Goal: Communication & Community: Answer question/provide support

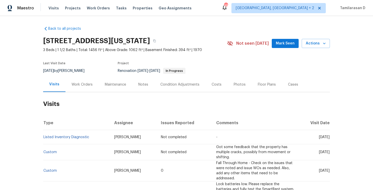
click at [82, 83] on div "Work Orders" at bounding box center [82, 84] width 21 height 5
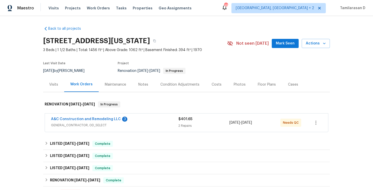
click at [60, 88] on div "Visits" at bounding box center [53, 84] width 21 height 15
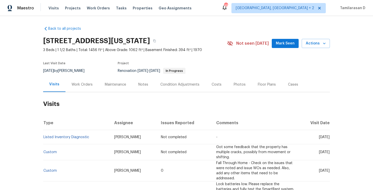
scroll to position [23, 0]
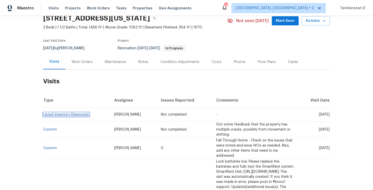
click at [82, 115] on link "Listed Inventory Diagnostic" at bounding box center [66, 115] width 46 height 4
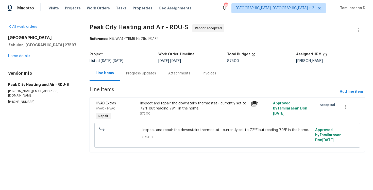
click at [130, 76] on div "Progress Updates" at bounding box center [141, 73] width 42 height 15
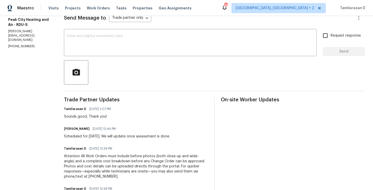
scroll to position [88, 0]
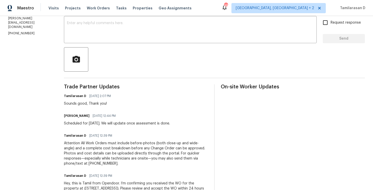
click at [91, 125] on div "Scheduled for tomorrow 10/7. We will update once assessment is done." at bounding box center [117, 123] width 106 height 5
click at [101, 24] on textarea at bounding box center [190, 30] width 247 height 18
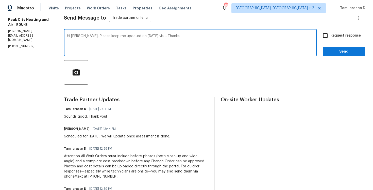
scroll to position [0, 0]
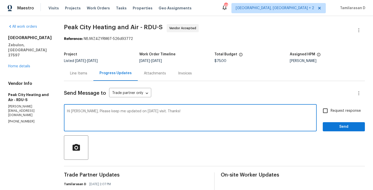
click at [172, 110] on textarea "Hi Jody, Please keep me updated on today's visit. Thanks!" at bounding box center [190, 118] width 247 height 18
type textarea "Hi Jody, Please keep me updated on today's visit. Thanks!"
click at [330, 113] on input "Request response" at bounding box center [325, 110] width 11 height 11
checkbox input "true"
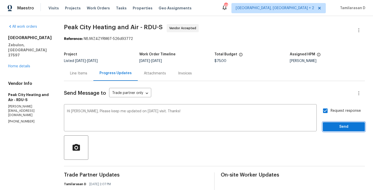
click at [337, 124] on span "Send" at bounding box center [344, 127] width 34 height 6
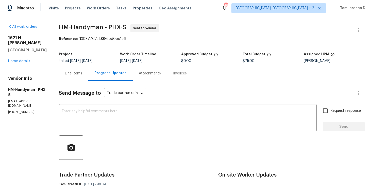
click at [18, 110] on p "[PHONE_NUMBER]" at bounding box center [27, 112] width 39 height 4
click at [18, 110] on p "(817) 526-5400" at bounding box center [27, 112] width 39 height 4
copy p "(817) 526-5400"
click at [85, 84] on div "Send Message to Trade partner only Trade partner only ​ x ​ Request response Se…" at bounding box center [212, 168] width 306 height 175
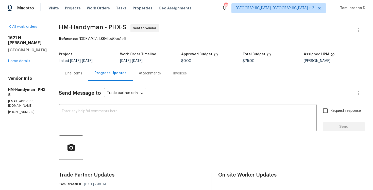
click at [88, 51] on div "Project Listed 10/3/2025 - 10/8/2025 Work Order Timeline 10/6/2025 - 10/8/2025 …" at bounding box center [212, 57] width 306 height 16
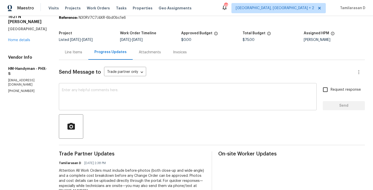
scroll to position [15, 0]
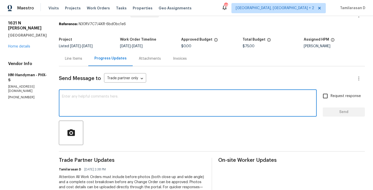
click at [88, 104] on textarea at bounding box center [188, 104] width 252 height 18
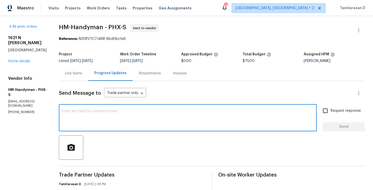
click at [116, 122] on textarea at bounding box center [188, 118] width 252 height 18
paste textarea "Hello Team, Please confirm your availability by accepting this work order with …"
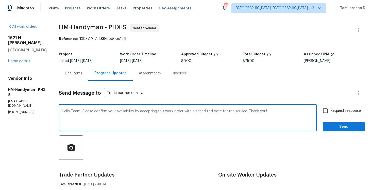
type textarea "Hello Team, Please confirm your availability by accepting this work order with …"
click at [323, 111] on input "Request response" at bounding box center [325, 110] width 11 height 11
checkbox input "true"
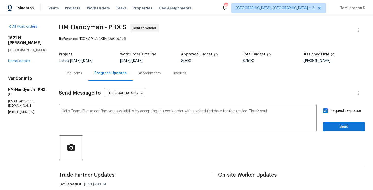
click at [346, 131] on div "Send Message to Trade partner only Trade partner only ​ Hello Team, Please conf…" at bounding box center [212, 168] width 306 height 175
click at [343, 126] on span "Send" at bounding box center [344, 127] width 34 height 6
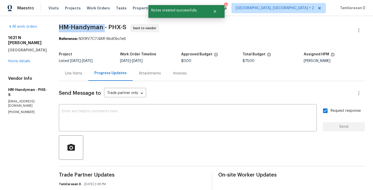
drag, startPoint x: 64, startPoint y: 25, endPoint x: 109, endPoint y: 27, distance: 45.0
click at [109, 27] on div "All work orders 1621 N Luther Mesa, AZ 85207 Home details Vendor Info HM-Handym…" at bounding box center [186, 140] width 373 height 248
copy span "HM-Handyman"
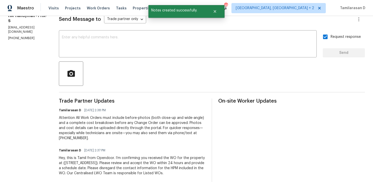
click at [132, 108] on div "Tamilarasan D 10/06/2025 2:38 PM" at bounding box center [132, 110] width 147 height 7
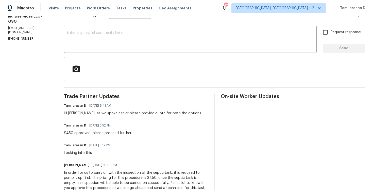
scroll to position [25, 0]
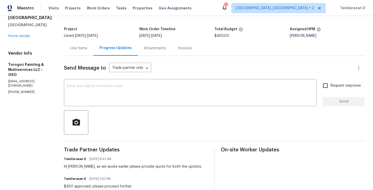
click at [23, 90] on p "[PHONE_NUMBER]" at bounding box center [30, 92] width 44 height 4
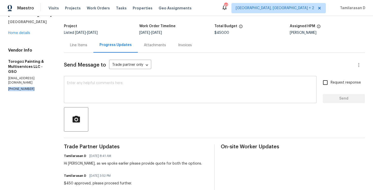
scroll to position [64, 0]
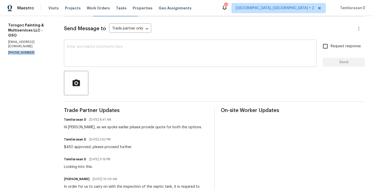
click at [91, 47] on textarea at bounding box center [190, 54] width 247 height 18
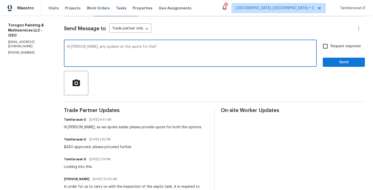
type textarea "Hi Joe, any update on the quote for this?"
click at [329, 47] on input "Request response" at bounding box center [325, 46] width 11 height 11
checkbox input "true"
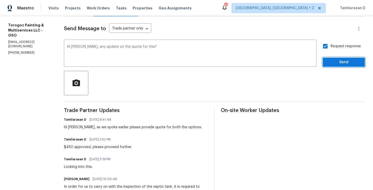
click at [335, 60] on span "Send" at bounding box center [344, 62] width 34 height 6
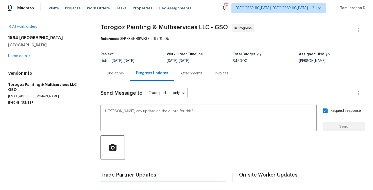
scroll to position [0, 0]
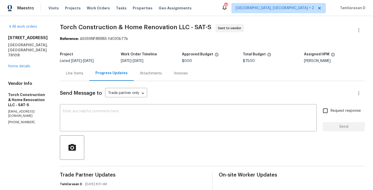
scroll to position [79, 0]
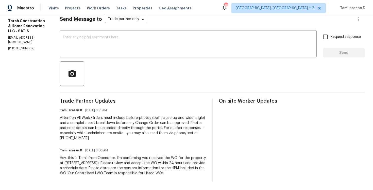
click at [115, 124] on div "Attention All Work Orders must include before-photos (both close-up and wide-an…" at bounding box center [133, 127] width 146 height 25
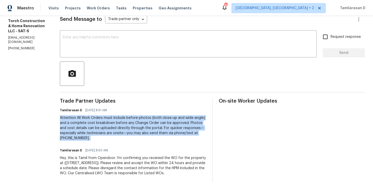
scroll to position [0, 0]
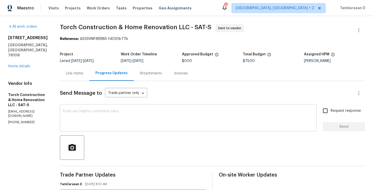
click at [100, 123] on textarea at bounding box center [188, 118] width 251 height 18
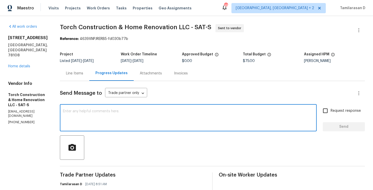
click at [24, 120] on p "(832) 552-9263" at bounding box center [28, 122] width 40 height 4
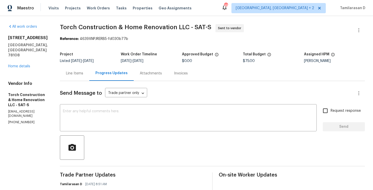
click at [24, 120] on p "(832) 552-9263" at bounding box center [28, 122] width 40 height 4
click at [109, 108] on div "x ​" at bounding box center [188, 118] width 257 height 26
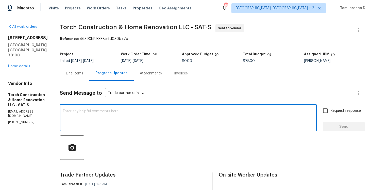
paste textarea "Hello Team, Please confirm your availability by accepting this work order with …"
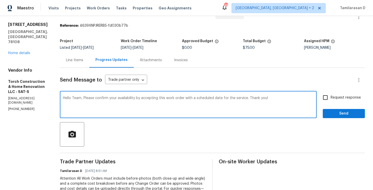
scroll to position [16, 0]
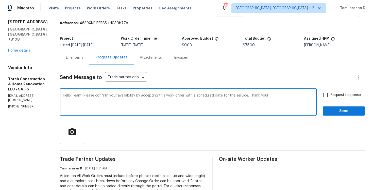
type textarea "Hello Team, Please confirm your availability by accepting this work order with …"
click at [337, 101] on div "Request response Send" at bounding box center [344, 103] width 42 height 26
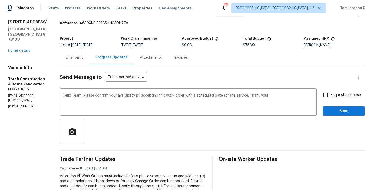
click at [330, 97] on input "Request response" at bounding box center [325, 95] width 11 height 11
checkbox input "true"
click at [332, 109] on span "Send" at bounding box center [344, 111] width 34 height 6
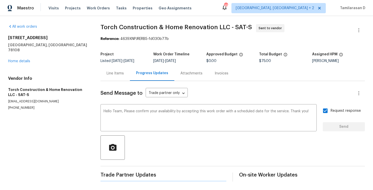
scroll to position [0, 0]
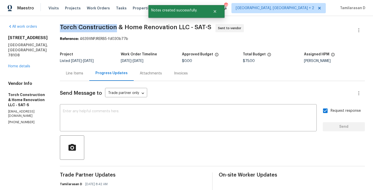
drag, startPoint x: 68, startPoint y: 27, endPoint x: 122, endPoint y: 27, distance: 54.3
click at [122, 27] on span "Torch Construction & Home Renovation LLC - SAT-S" at bounding box center [136, 27] width 152 height 6
copy span "Torch Construction"
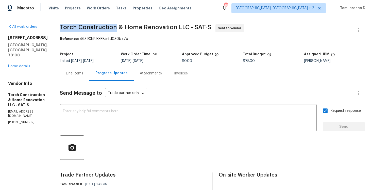
click at [16, 120] on p "(832) 552-9263" at bounding box center [28, 122] width 40 height 4
copy p "(832) 552-9263"
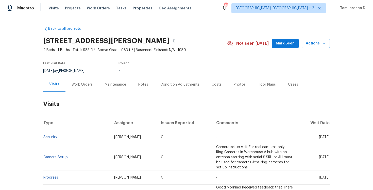
click at [84, 83] on div "Work Orders" at bounding box center [82, 84] width 21 height 5
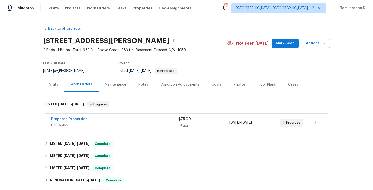
scroll to position [17, 0]
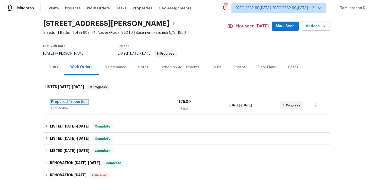
click at [74, 103] on link "Prepared Properties" at bounding box center [69, 102] width 37 height 4
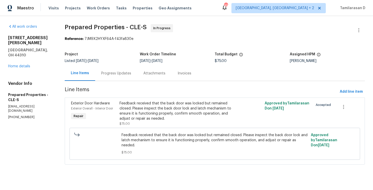
click at [114, 73] on div "Progress Updates" at bounding box center [116, 73] width 30 height 5
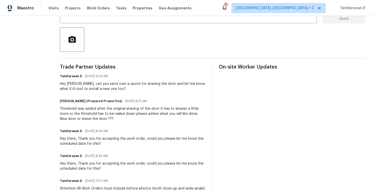
scroll to position [111, 0]
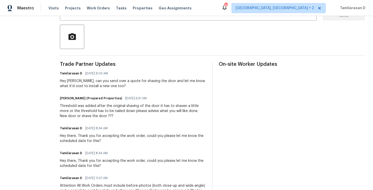
click at [117, 112] on div "Threshold was added after the original shaving of the door it has to shaven a l…" at bounding box center [133, 110] width 146 height 15
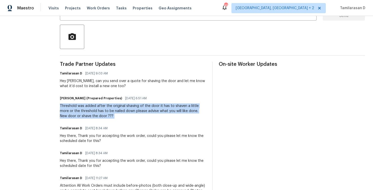
click at [108, 111] on div "Threshold was added after the original shaving of the door it has to shaven a l…" at bounding box center [133, 110] width 146 height 15
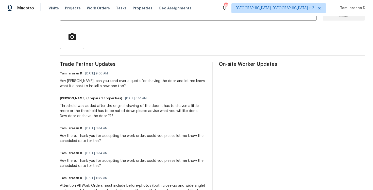
click at [108, 111] on div "Threshold was added after the original shaving of the door it has to shaven a l…" at bounding box center [133, 110] width 146 height 15
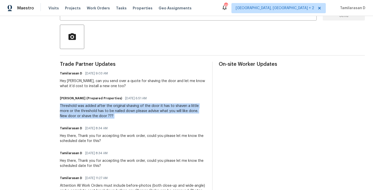
click at [96, 82] on div "Hey Staci, can you send over a quote for shaving the door and let me know what …" at bounding box center [133, 83] width 146 height 10
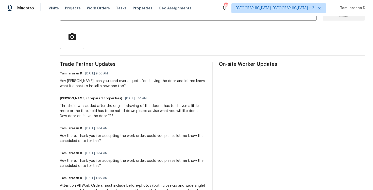
click at [96, 82] on div "Hey Staci, can you send over a quote for shaving the door and let me know what …" at bounding box center [133, 83] width 146 height 10
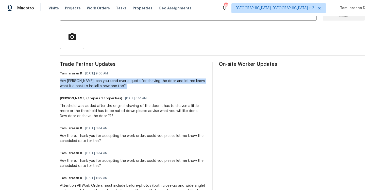
scroll to position [89, 0]
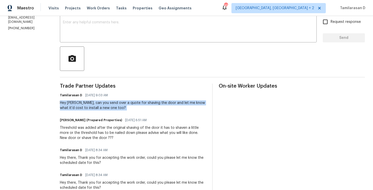
click at [103, 105] on div "Hey Staci, can you send over a quote for shaving the door and let me know what …" at bounding box center [133, 105] width 146 height 10
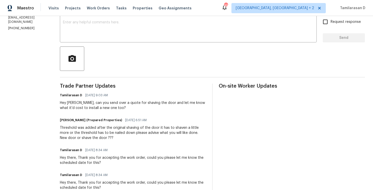
click at [103, 105] on div "Hey Staci, can you send over a quote for shaving the door and let me know what …" at bounding box center [133, 105] width 146 height 10
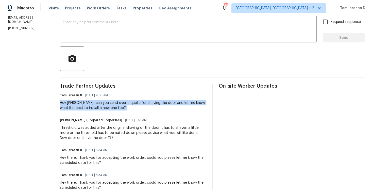
click at [95, 106] on div "Hey Staci, can you send over a quote for shaving the door and let me know what …" at bounding box center [133, 105] width 146 height 10
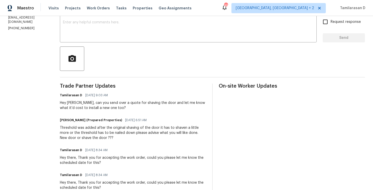
click at [95, 106] on div "Hey Staci, can you send over a quote for shaving the door and let me know what …" at bounding box center [133, 105] width 146 height 10
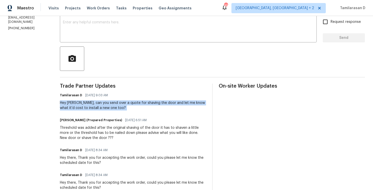
click at [104, 130] on div "Threshold was added after the original shaving of the door it has to shaven a l…" at bounding box center [133, 132] width 146 height 15
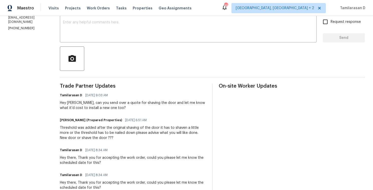
click at [104, 130] on div "Threshold was added after the original shaving of the door it has to shaven a l…" at bounding box center [133, 132] width 146 height 15
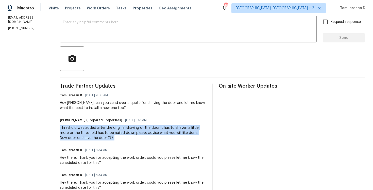
click at [90, 106] on div "Hey Staci, can you send over a quote for shaving the door and let me know what …" at bounding box center [133, 105] width 146 height 10
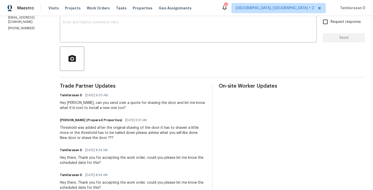
click at [90, 106] on div "Hey Staci, can you send over a quote for shaving the door and let me know what …" at bounding box center [133, 105] width 146 height 10
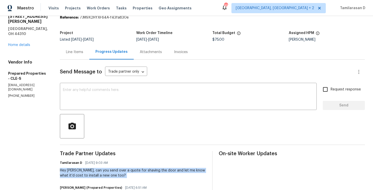
scroll to position [0, 0]
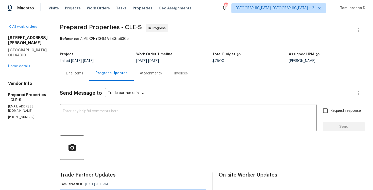
click at [16, 115] on p "(216) 644-3545" at bounding box center [28, 117] width 40 height 4
copy p "(216) 644-3545"
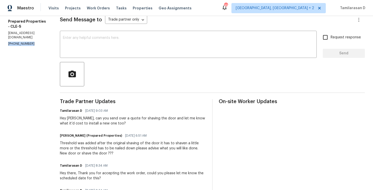
scroll to position [74, 0]
click at [91, 40] on textarea at bounding box center [188, 45] width 251 height 18
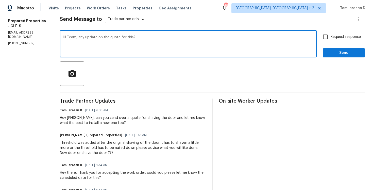
type textarea "Hi Team, any update on the quote for this?"
click at [335, 37] on span "Request response" at bounding box center [346, 36] width 30 height 5
click at [331, 37] on input "Request response" at bounding box center [325, 36] width 11 height 11
checkbox input "true"
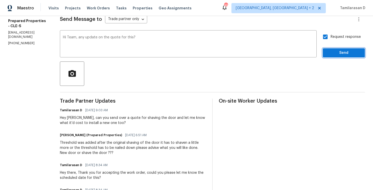
click at [333, 51] on span "Send" at bounding box center [344, 53] width 34 height 6
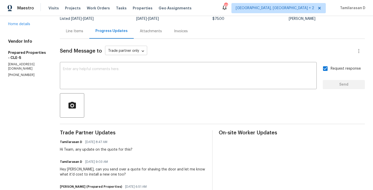
scroll to position [0, 0]
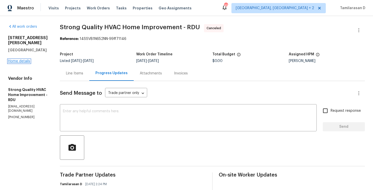
click at [21, 59] on link "Home details" at bounding box center [19, 61] width 22 height 4
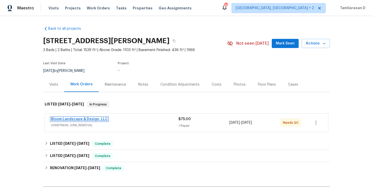
click at [77, 119] on link "Bloom Landscape & Design, LLC" at bounding box center [79, 119] width 57 height 4
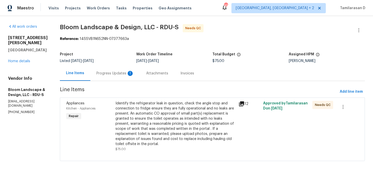
click at [120, 73] on div "Progress Updates 1" at bounding box center [115, 73] width 38 height 5
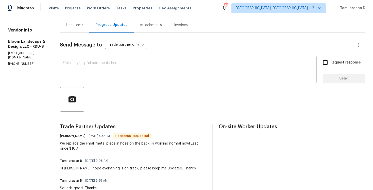
scroll to position [62, 0]
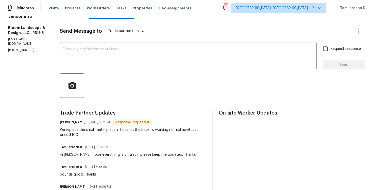
click at [96, 130] on div "We replace the small metal piece in hose on the back. Is working normal now! La…" at bounding box center [133, 132] width 146 height 10
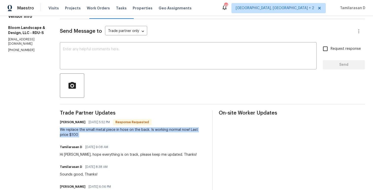
scroll to position [0, 0]
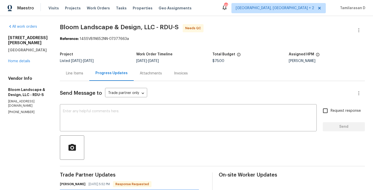
click at [70, 68] on div "Line Items" at bounding box center [74, 73] width 29 height 15
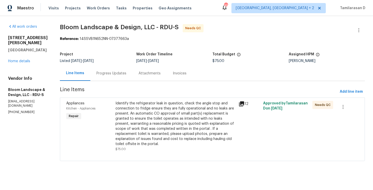
click at [166, 124] on div "Identify the refrigerator leak in question, check the angle stop and connection…" at bounding box center [175, 124] width 120 height 46
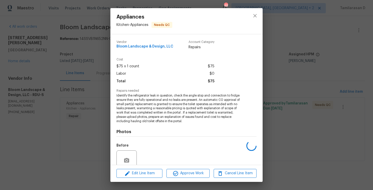
scroll to position [44, 0]
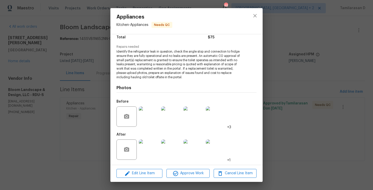
click at [147, 114] on img at bounding box center [149, 116] width 20 height 20
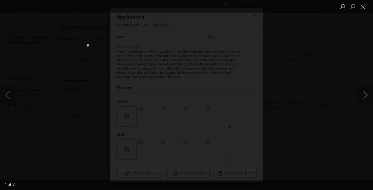
click at [364, 90] on button "Next image" at bounding box center [365, 95] width 15 height 20
click at [365, 93] on button "Next image" at bounding box center [365, 95] width 15 height 20
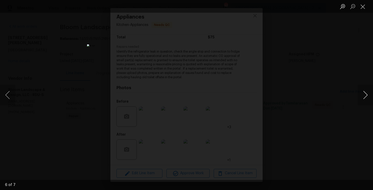
click at [365, 93] on button "Next image" at bounding box center [365, 95] width 15 height 20
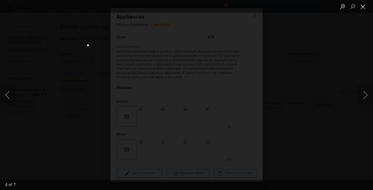
click at [362, 7] on button "Close lightbox" at bounding box center [363, 6] width 10 height 9
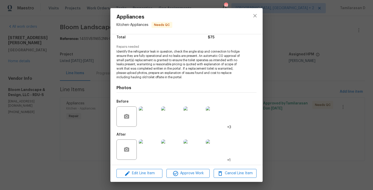
click at [146, 150] on img at bounding box center [149, 149] width 20 height 20
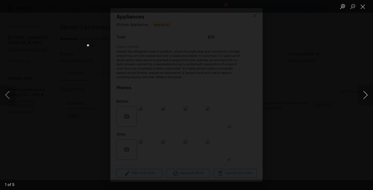
click at [366, 96] on button "Next image" at bounding box center [365, 95] width 15 height 20
click at [177, 105] on img "Lightbox" at bounding box center [186, 94] width 199 height 101
click at [177, 105] on img "Lightbox" at bounding box center [197, 84] width 400 height 203
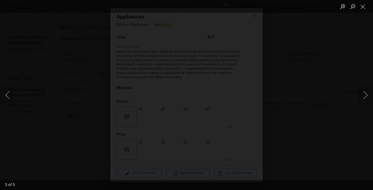
click at [177, 105] on img "Lightbox" at bounding box center [197, 84] width 400 height 203
click at [364, 98] on button "Next image" at bounding box center [365, 95] width 15 height 20
click at [7, 96] on button "Previous image" at bounding box center [7, 95] width 15 height 20
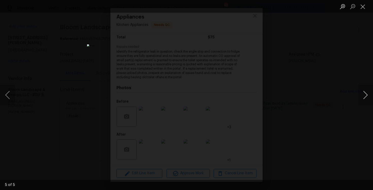
click at [365, 93] on button "Next image" at bounding box center [365, 95] width 15 height 20
click at [363, 6] on button "Close lightbox" at bounding box center [363, 6] width 10 height 9
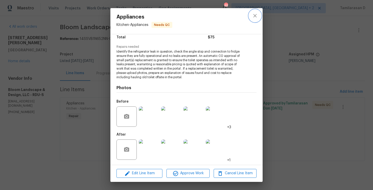
click at [255, 14] on icon "close" at bounding box center [255, 16] width 6 height 6
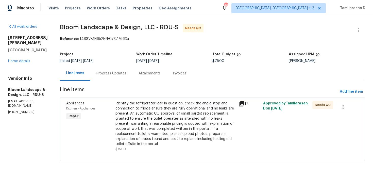
click at [114, 75] on div "Progress Updates" at bounding box center [111, 73] width 30 height 5
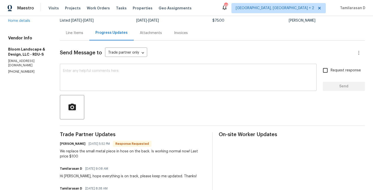
scroll to position [55, 0]
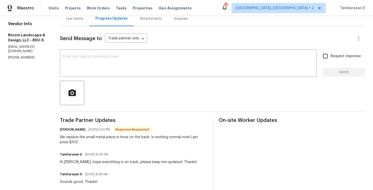
click at [91, 139] on div "We replace the small metal piece in hose on the back. Is working normal now! La…" at bounding box center [133, 140] width 146 height 10
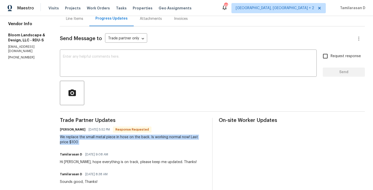
copy div "We replace the small metal piece in hose on the back. Is working normal now! La…"
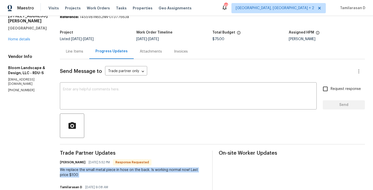
scroll to position [47, 0]
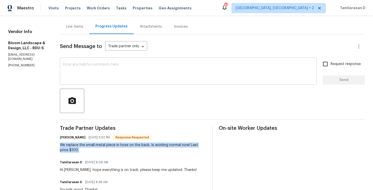
click at [103, 74] on textarea at bounding box center [188, 72] width 251 height 18
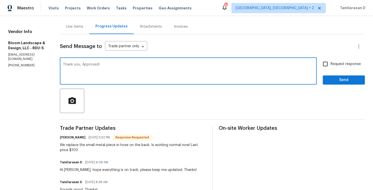
type textarea "Thank you, Approved!"
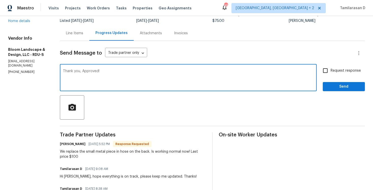
scroll to position [37, 0]
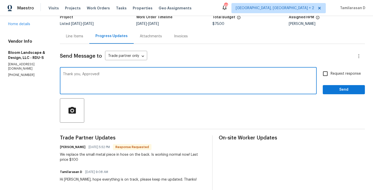
click at [107, 79] on textarea "Thank you, Approved!" at bounding box center [188, 81] width 251 height 18
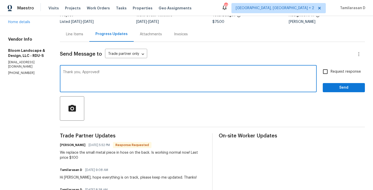
scroll to position [39, 0]
click at [332, 89] on span "Send" at bounding box center [344, 88] width 34 height 6
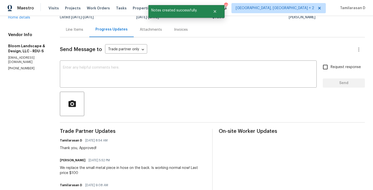
scroll to position [45, 0]
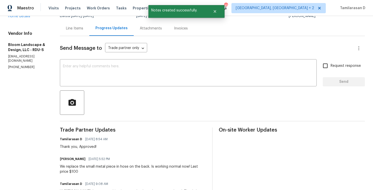
click at [78, 32] on div "Line Items" at bounding box center [74, 28] width 29 height 15
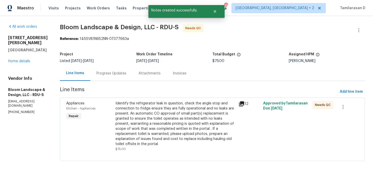
click at [176, 112] on div "Identify the refrigerator leak in question, check the angle stop and connection…" at bounding box center [175, 124] width 120 height 46
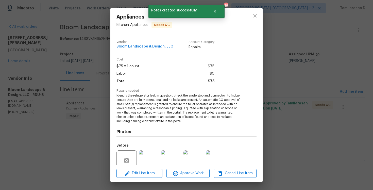
scroll to position [44, 0]
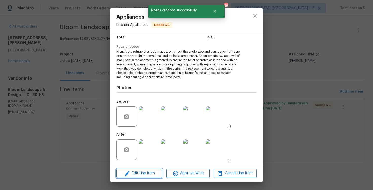
click at [131, 173] on span "Edit Line Item" at bounding box center [139, 173] width 43 height 6
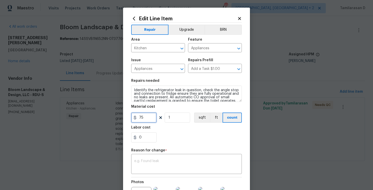
click at [145, 120] on input "75" at bounding box center [143, 117] width 25 height 10
type input "100"
click at [155, 158] on div "x ​" at bounding box center [186, 164] width 111 height 19
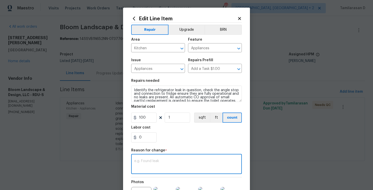
click at [145, 156] on div "x ​" at bounding box center [186, 164] width 111 height 19
paste textarea "(TD) Updated per vendor’s final cost."
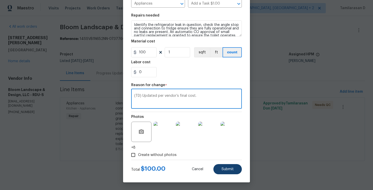
type textarea "(TD) Updated per vendor’s final cost."
click at [224, 170] on span "Submit" at bounding box center [228, 169] width 12 height 4
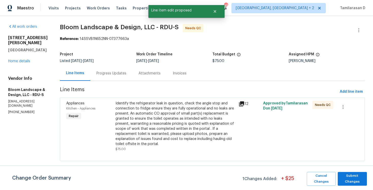
scroll to position [0, 0]
click at [346, 180] on span "Submit Changes" at bounding box center [352, 179] width 24 height 12
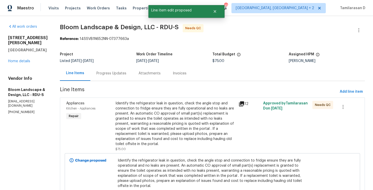
click at [111, 75] on div "Progress Updates" at bounding box center [111, 73] width 30 height 5
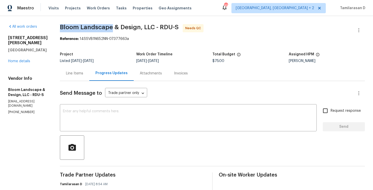
drag, startPoint x: 65, startPoint y: 28, endPoint x: 116, endPoint y: 28, distance: 50.5
click at [116, 28] on div "All work orders 1007 Vass Rd Spring Lake, NC 28390 Home details Vendor Info Blo…" at bounding box center [186, 192] width 373 height 352
copy span "Bloom Landscape"
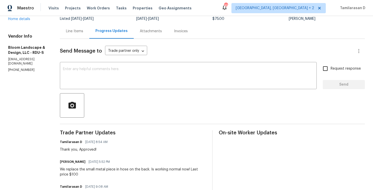
click at [94, 168] on div "We replace the small metal piece in hose on the back. Is working normal now! La…" at bounding box center [133, 172] width 146 height 10
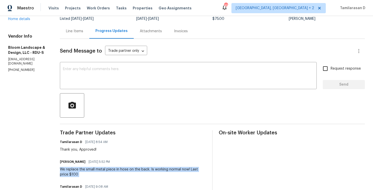
copy div "We replace the small metal piece in hose on the back. Is working normal now! La…"
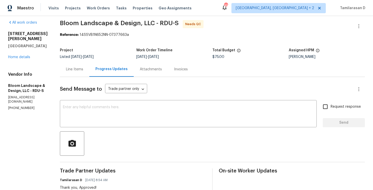
scroll to position [0, 0]
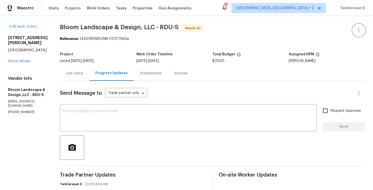
click at [358, 30] on icon "button" at bounding box center [359, 30] width 6 height 6
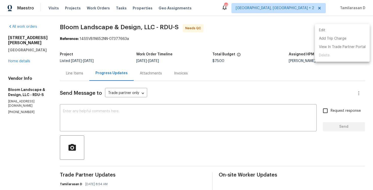
click at [332, 31] on li "Edit" at bounding box center [342, 30] width 55 height 8
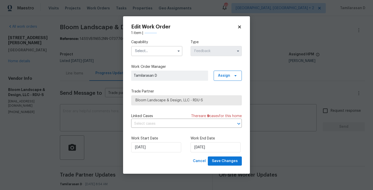
click at [159, 55] on input "text" at bounding box center [156, 51] width 51 height 10
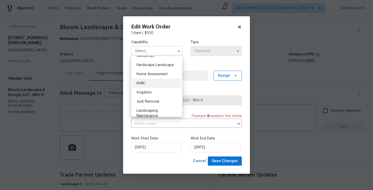
scroll to position [278, 0]
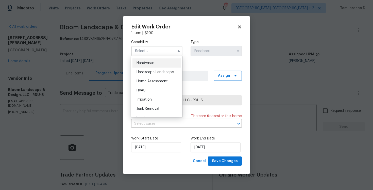
click at [146, 59] on div "Handyman" at bounding box center [157, 62] width 49 height 9
type input "Handyman"
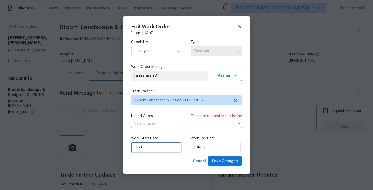
click at [145, 147] on input "02/10/2025" at bounding box center [156, 147] width 50 height 10
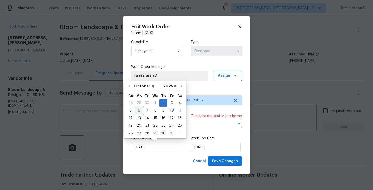
click at [138, 109] on div "6" at bounding box center [139, 110] width 8 height 7
type input "06/10/2025"
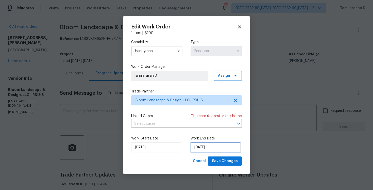
click at [209, 148] on input "06/10/2025" at bounding box center [216, 147] width 50 height 10
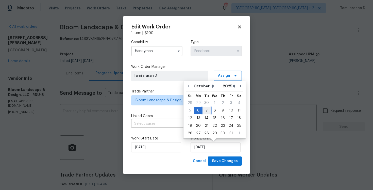
click at [206, 113] on div "7" at bounding box center [207, 110] width 8 height 7
type input "07/10/2025"
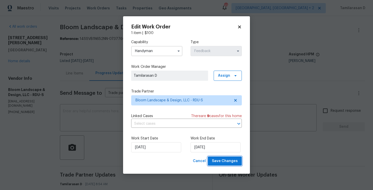
click at [228, 161] on span "Save Changes" at bounding box center [225, 161] width 26 height 6
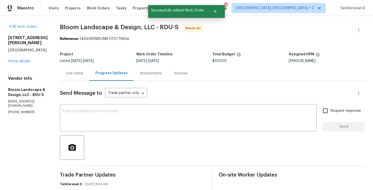
click at [77, 74] on div "Line Items" at bounding box center [74, 73] width 17 height 5
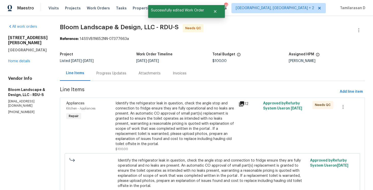
click at [168, 110] on div "Identify the refrigerator leak in question, check the angle stop and connection…" at bounding box center [175, 124] width 120 height 46
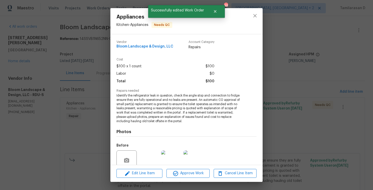
scroll to position [44, 0]
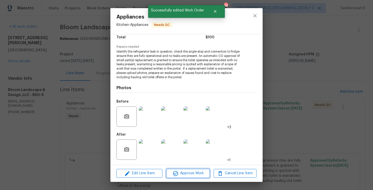
click at [181, 177] on button "Approve Work" at bounding box center [188, 173] width 43 height 9
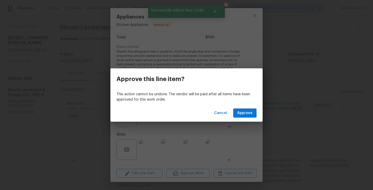
click at [242, 119] on div "Cancel Approve" at bounding box center [186, 113] width 152 height 18
click at [243, 116] on span "Approve" at bounding box center [244, 113] width 15 height 6
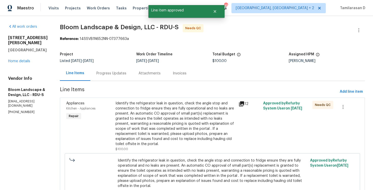
scroll to position [37, 0]
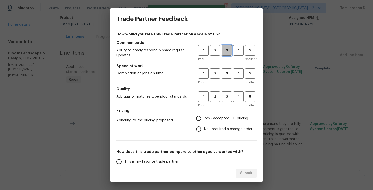
click at [226, 51] on span "3" at bounding box center [226, 50] width 9 height 6
click at [225, 71] on span "3" at bounding box center [226, 74] width 9 height 6
click at [227, 92] on button "3" at bounding box center [227, 96] width 10 height 10
click at [204, 118] on input "Yes - accepted OD pricing" at bounding box center [198, 118] width 11 height 11
radio input "true"
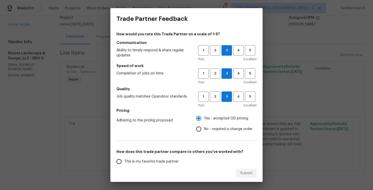
click at [200, 126] on input "No - required a change order" at bounding box center [198, 129] width 11 height 11
radio input "true"
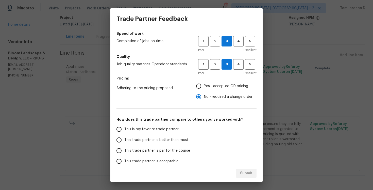
scroll to position [68, 0]
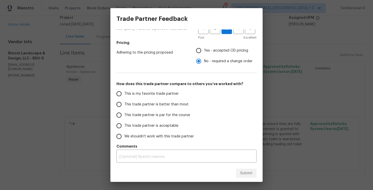
click at [121, 112] on input "This trade partner is par for the course" at bounding box center [119, 115] width 11 height 11
click at [252, 174] on span "Submit" at bounding box center [246, 173] width 12 height 6
radio input "true"
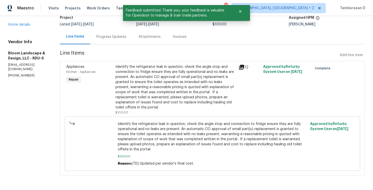
scroll to position [0, 0]
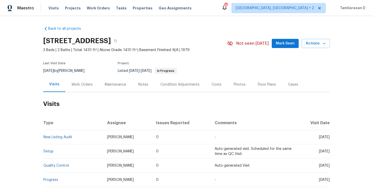
click at [81, 84] on div "Work Orders" at bounding box center [82, 84] width 21 height 5
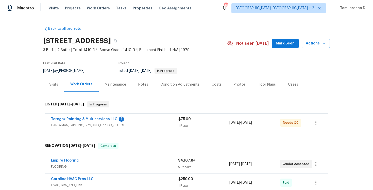
scroll to position [16, 0]
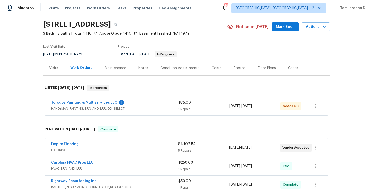
click at [86, 103] on link "Torogoz Painting & Multiservices LLC" at bounding box center [84, 103] width 67 height 4
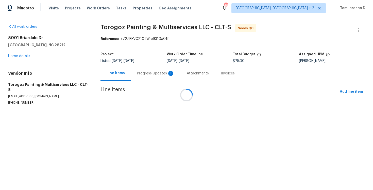
click at [137, 74] on div "Progress Updates 1" at bounding box center [156, 73] width 38 height 5
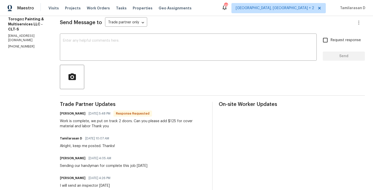
scroll to position [76, 0]
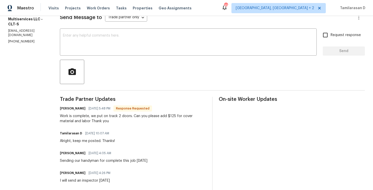
click at [99, 119] on div "Work is complete, we put on track 2 doors. Can you please add $125 for cover ma…" at bounding box center [133, 118] width 146 height 10
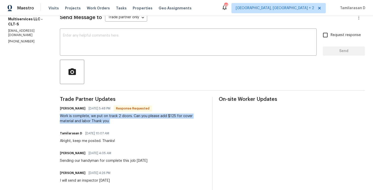
click at [128, 118] on div "Work is complete, we put on track 2 doors. Can you please add $125 for cover ma…" at bounding box center [133, 118] width 146 height 10
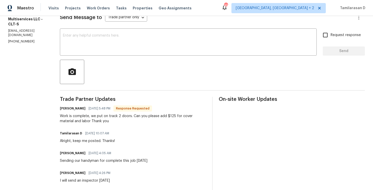
click at [128, 118] on div "Work is complete, we put on track 2 doors. Can you please add $125 for cover ma…" at bounding box center [133, 118] width 146 height 10
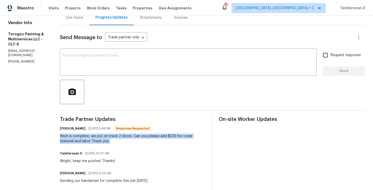
scroll to position [0, 0]
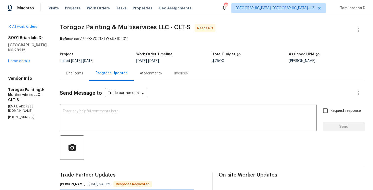
click at [85, 71] on div "Line Items" at bounding box center [74, 73] width 29 height 15
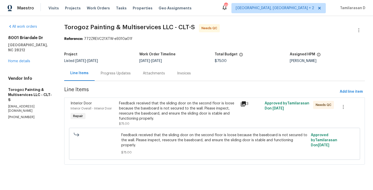
click at [171, 114] on div "Feedback received that the sliding door on the second floor is loose because th…" at bounding box center [178, 111] width 118 height 20
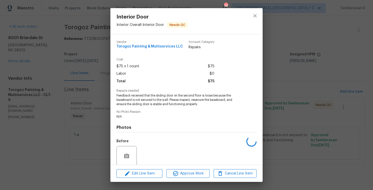
scroll to position [40, 0]
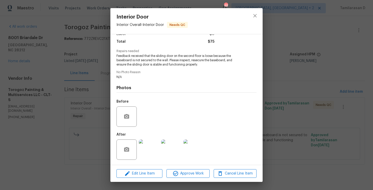
click at [150, 153] on img at bounding box center [149, 149] width 20 height 20
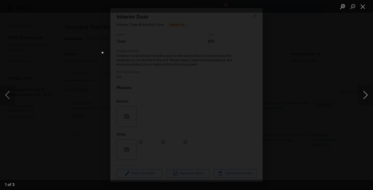
click at [366, 95] on button "Next image" at bounding box center [365, 95] width 15 height 20
click at [281, 105] on div "Lightbox" at bounding box center [186, 95] width 373 height 190
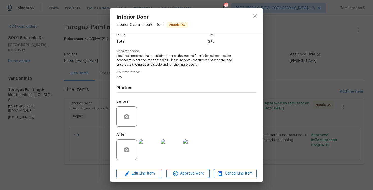
click at [111, 67] on div "Vendor Torogoz Painting & Multiservices LLC Account Category Repairs Cost $75 x…" at bounding box center [186, 99] width 152 height 130
click at [103, 48] on div "Interior Door Interior Overall - Interior Door Needs QC Vendor Torogoz Painting…" at bounding box center [186, 95] width 373 height 190
